Goal: Navigation & Orientation: Find specific page/section

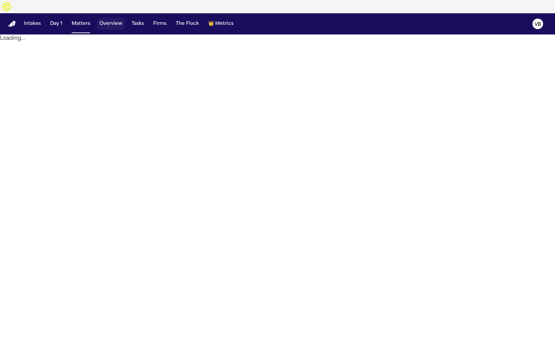
click at [113, 18] on button "Overview" at bounding box center [111, 24] width 28 height 12
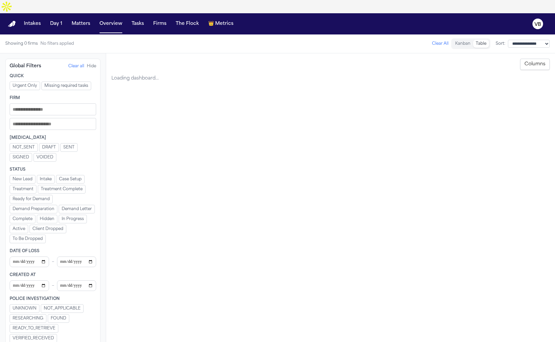
click at [86, 18] on button "Matters" at bounding box center [81, 24] width 24 height 12
